Goal: Information Seeking & Learning: Learn about a topic

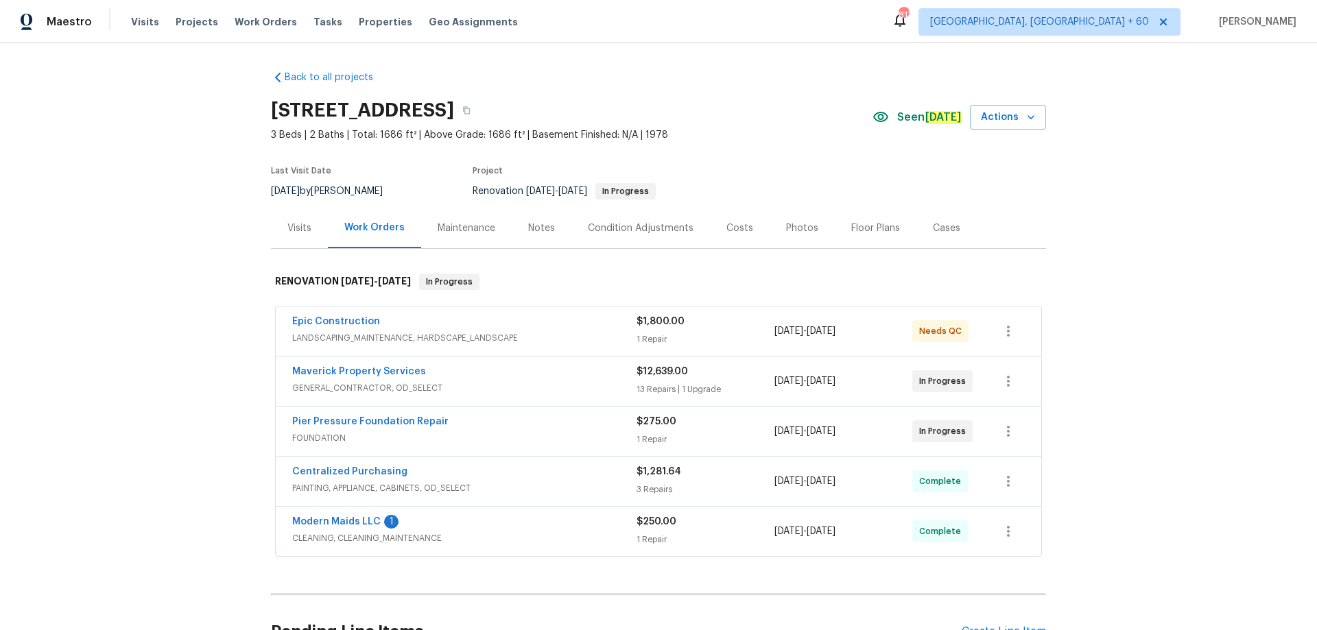
click at [294, 227] on div "Visits" at bounding box center [299, 229] width 24 height 14
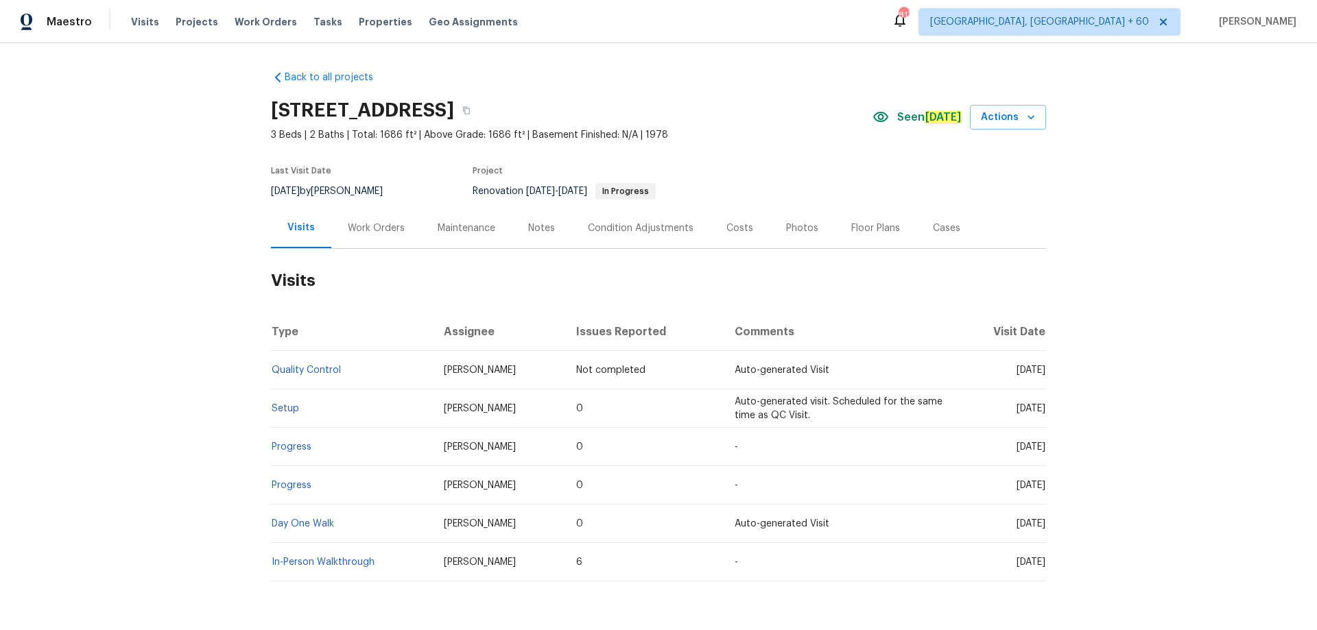
scroll to position [55, 0]
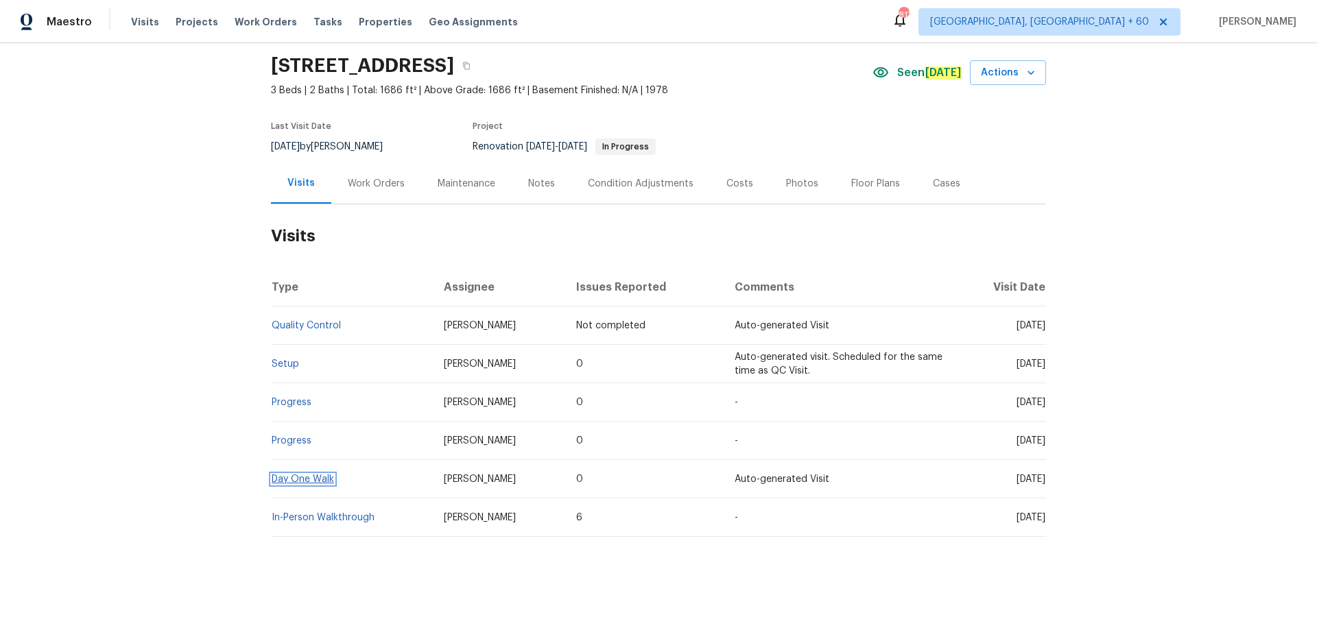
click at [288, 475] on link "Day One Walk" at bounding box center [303, 480] width 62 height 10
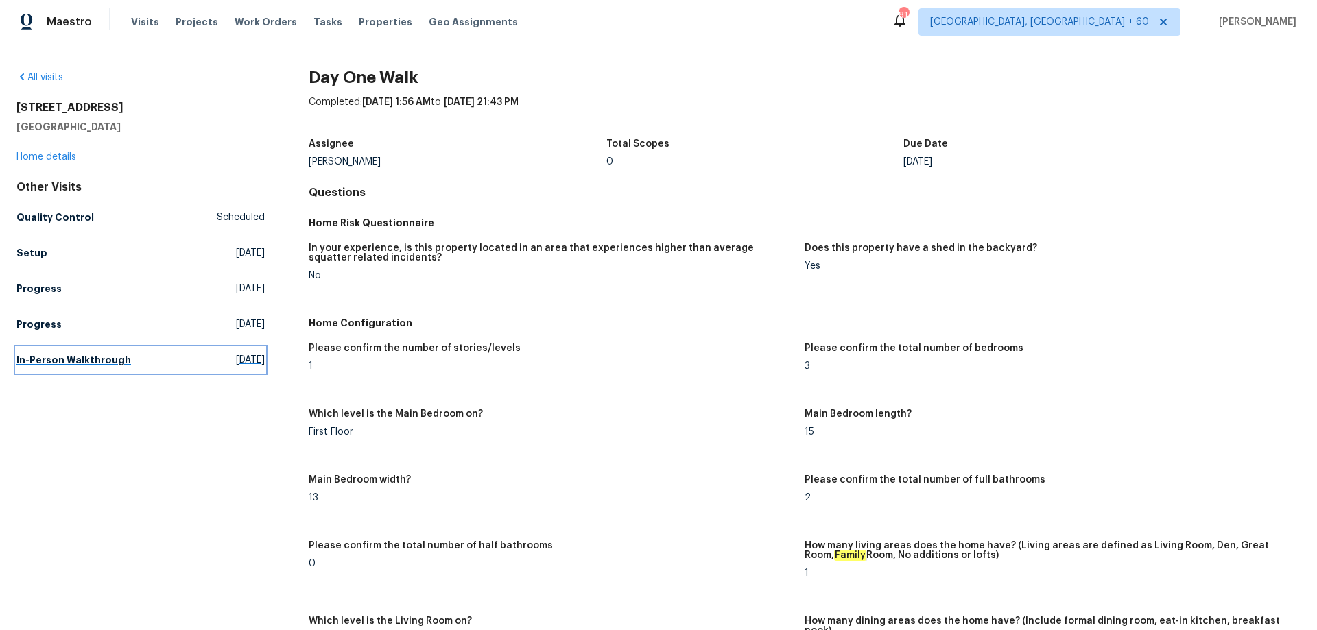
click at [92, 355] on h5 "In-Person Walkthrough" at bounding box center [73, 360] width 115 height 14
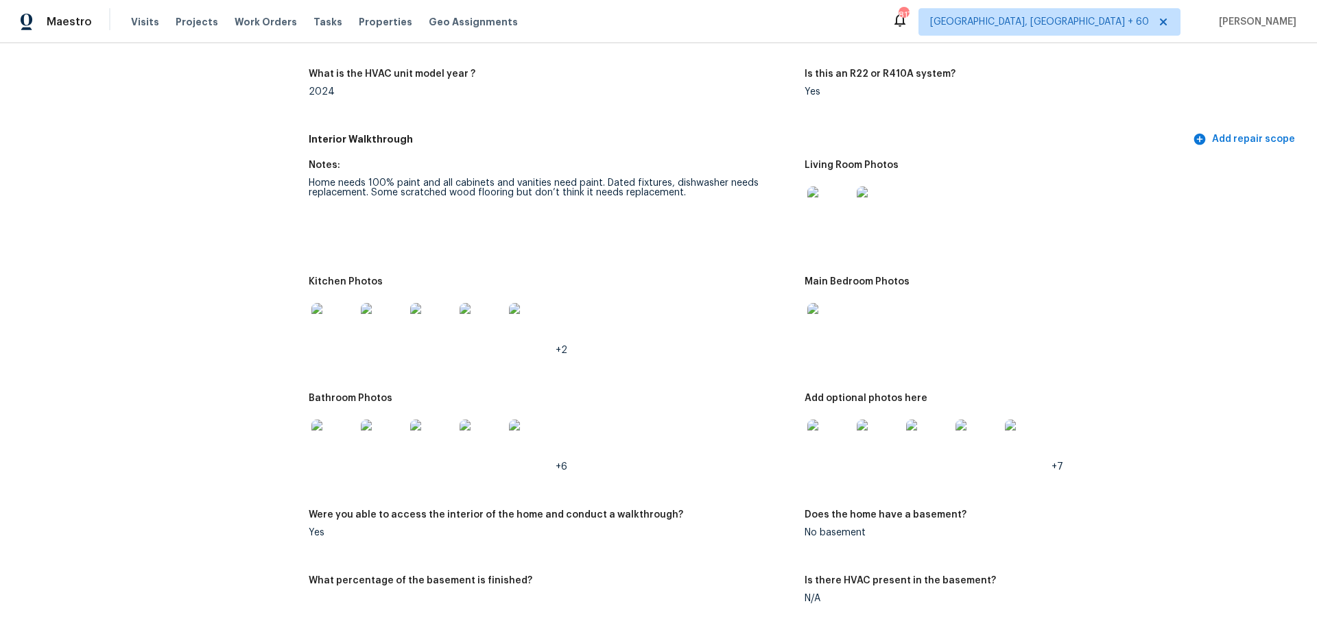
scroll to position [1303, 0]
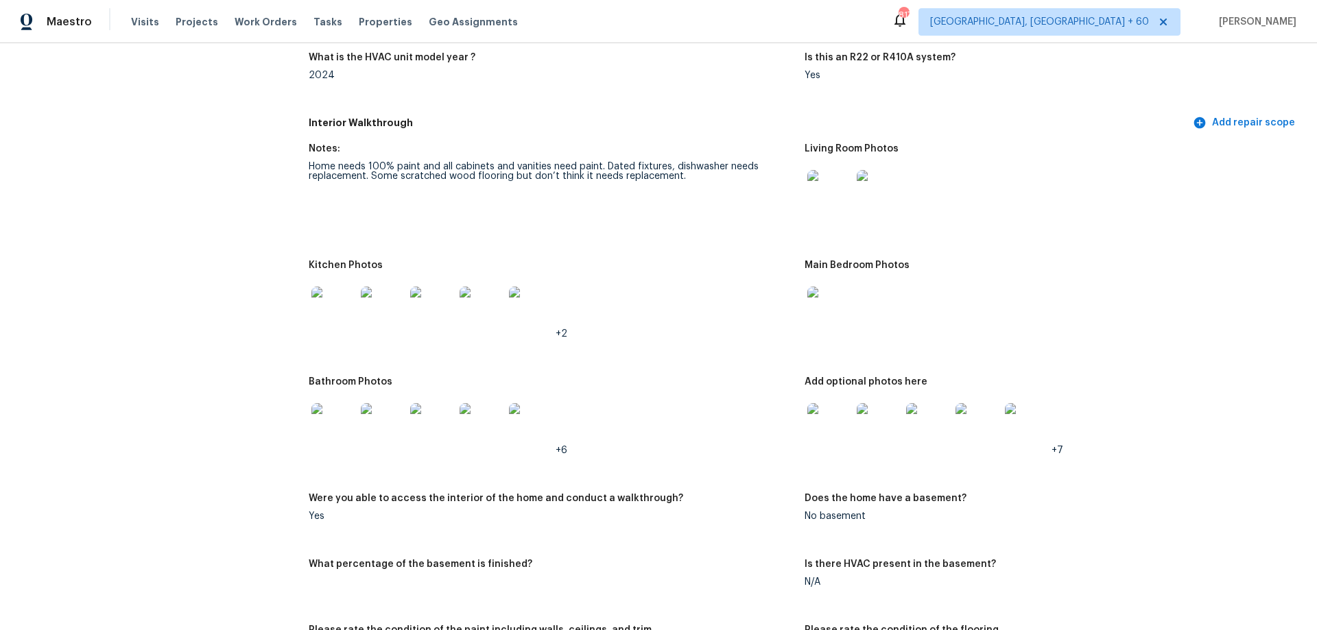
click at [817, 185] on img at bounding box center [829, 192] width 44 height 44
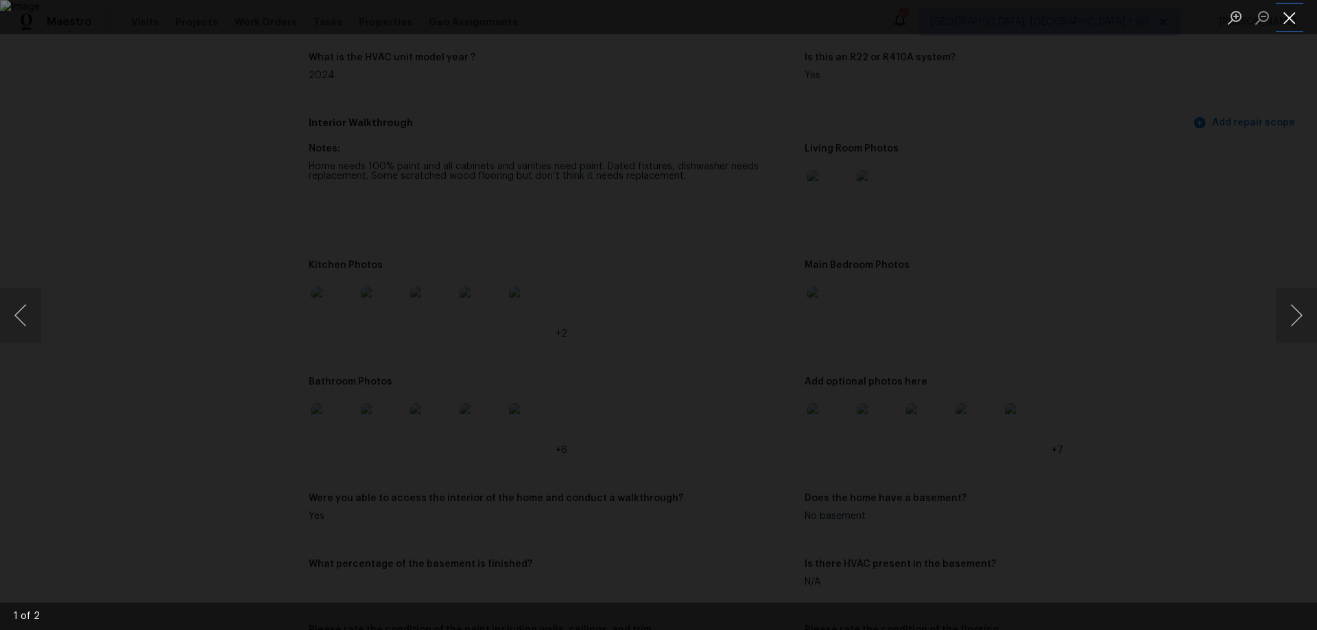
click at [1279, 19] on button "Close lightbox" at bounding box center [1289, 17] width 27 height 24
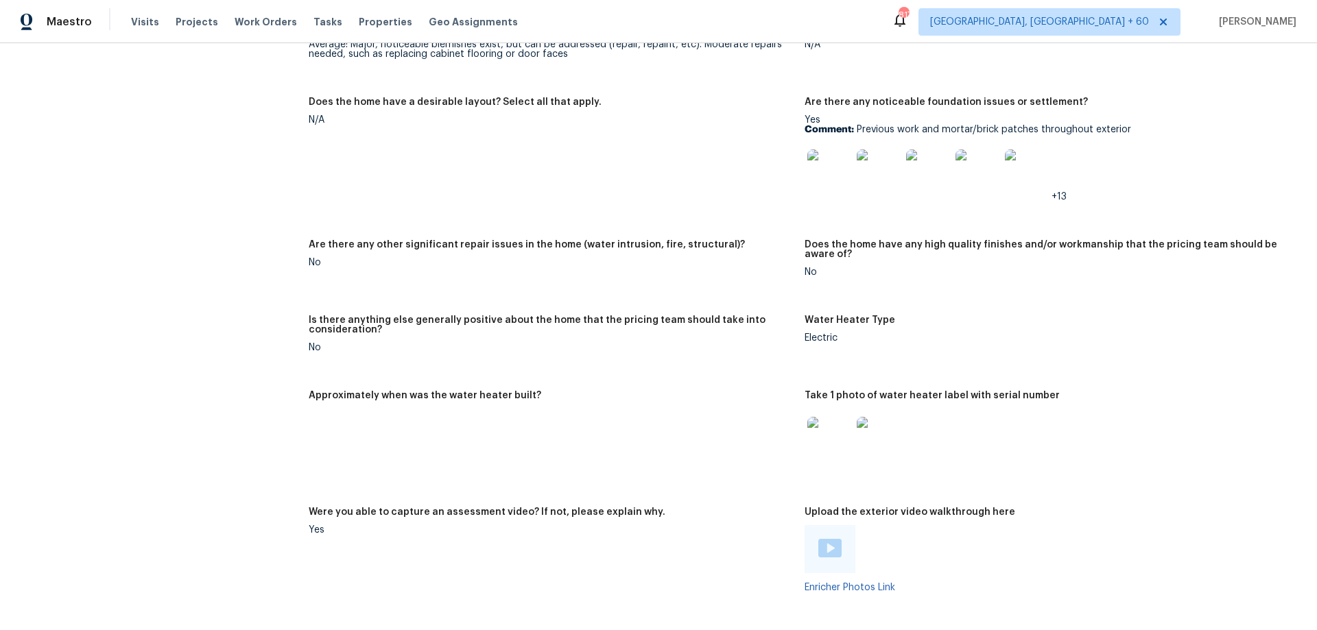
scroll to position [2400, 0]
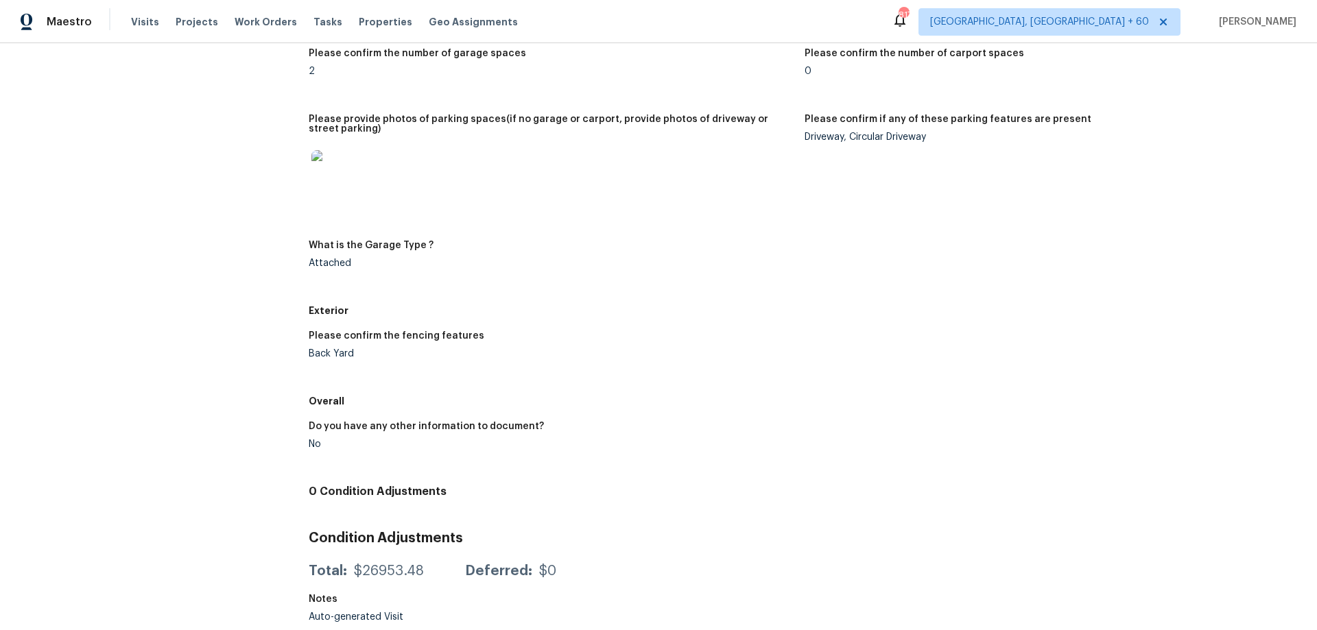
scroll to position [1866, 0]
